Goal: Information Seeking & Learning: Check status

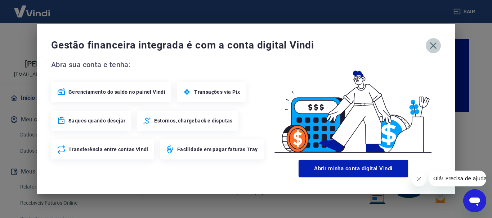
click at [434, 45] on icon "button" at bounding box center [433, 46] width 12 height 12
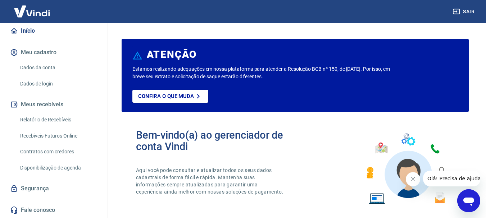
scroll to position [75, 0]
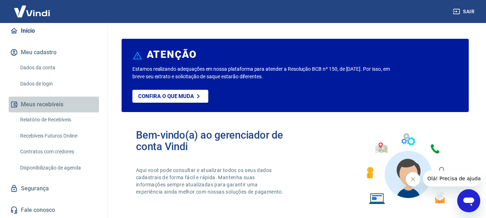
click at [55, 103] on button "Meus recebíveis" at bounding box center [54, 105] width 90 height 16
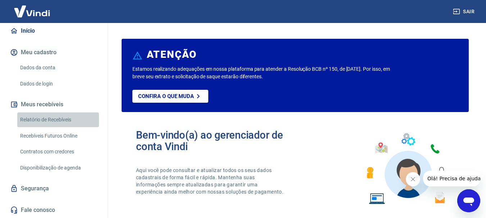
click at [64, 117] on link "Relatório de Recebíveis" at bounding box center [58, 120] width 82 height 15
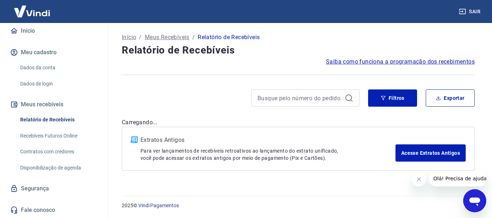
click at [424, 181] on button "Fechar mensagem da empresa" at bounding box center [418, 179] width 14 height 14
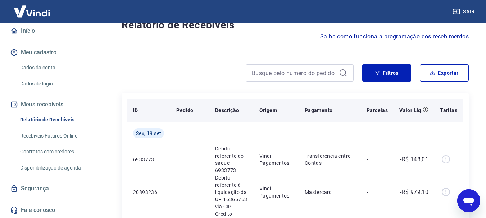
scroll to position [72, 0]
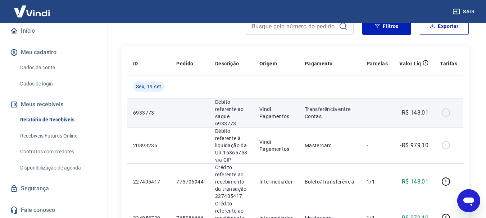
click at [447, 112] on div at bounding box center [448, 113] width 17 height 12
click at [404, 108] on td "-R$ 148,01" at bounding box center [414, 112] width 41 height 29
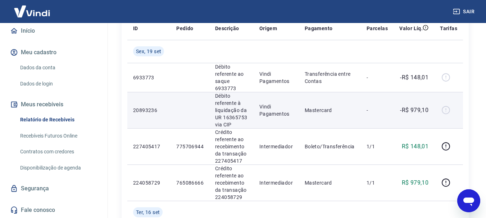
scroll to position [108, 0]
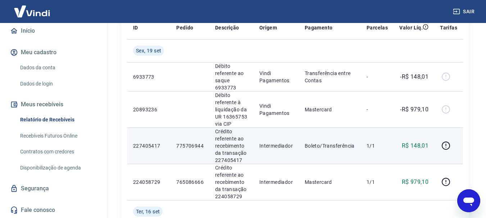
click at [423, 147] on p "R$ 148,01" at bounding box center [415, 146] width 27 height 9
click at [443, 148] on icon "button" at bounding box center [446, 145] width 9 height 9
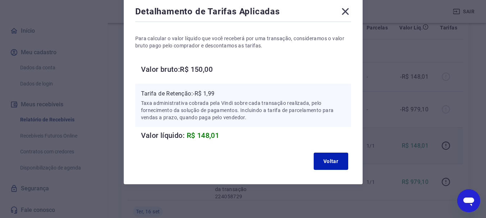
scroll to position [41, 0]
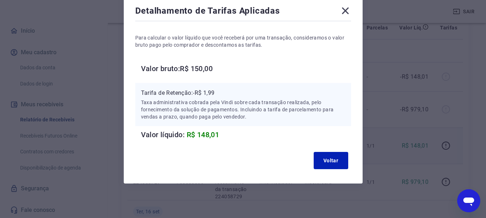
click at [347, 13] on icon at bounding box center [346, 11] width 12 height 12
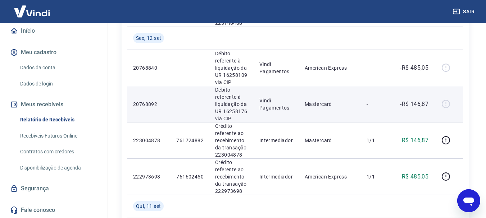
scroll to position [756, 0]
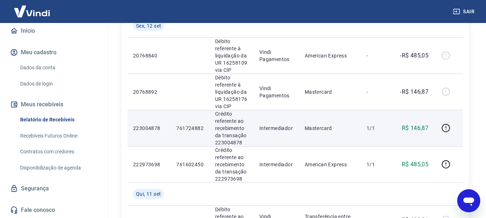
drag, startPoint x: 333, startPoint y: 96, endPoint x: 340, endPoint y: 141, distance: 44.7
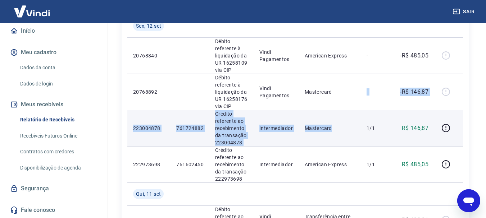
click at [327, 110] on td "Mastercard" at bounding box center [330, 128] width 62 height 36
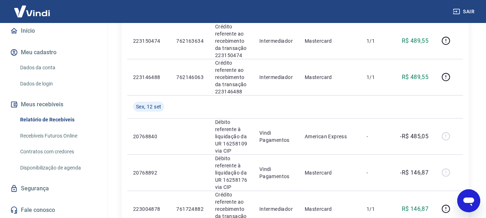
scroll to position [423, 0]
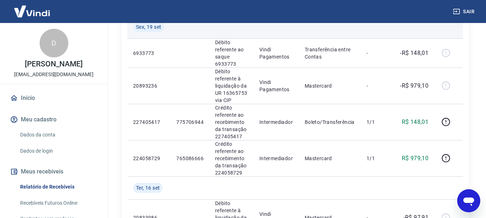
scroll to position [144, 0]
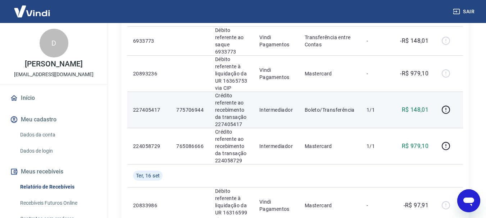
click at [221, 107] on p "Crédito referente ao recebimento da transação 227405417" at bounding box center [231, 110] width 33 height 36
click at [449, 110] on icon "button" at bounding box center [446, 109] width 9 height 9
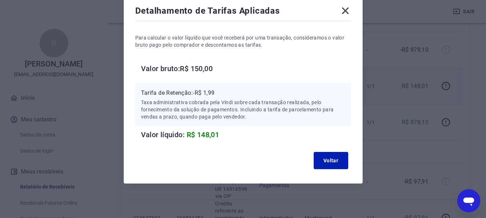
scroll to position [180, 0]
click at [353, 9] on div "Detalhamento de Tarifas Aplicadas Para calcular o valor líquido que você recebe…" at bounding box center [243, 89] width 239 height 190
click at [344, 13] on icon at bounding box center [345, 11] width 7 height 7
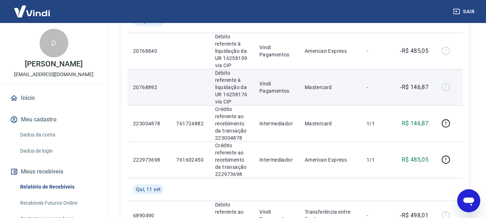
scroll to position [891, 0]
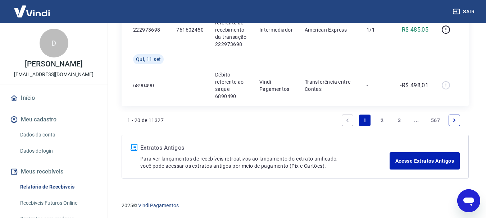
click at [450, 120] on link "Next page" at bounding box center [455, 121] width 12 height 12
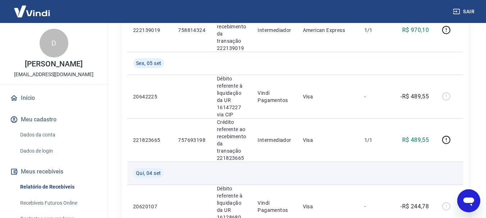
scroll to position [648, 0]
